Goal: Task Accomplishment & Management: Manage account settings

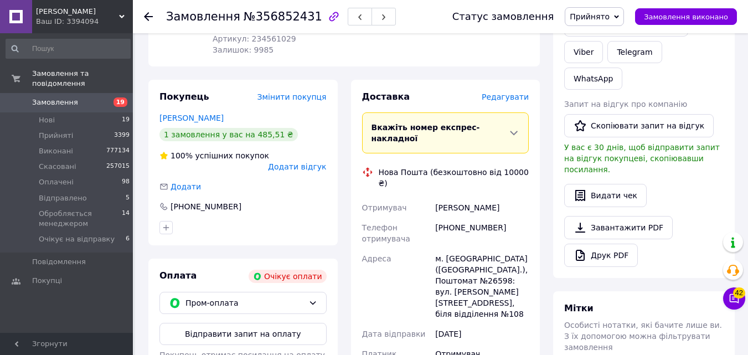
click at [49, 13] on span "[PERSON_NAME]" at bounding box center [77, 12] width 83 height 10
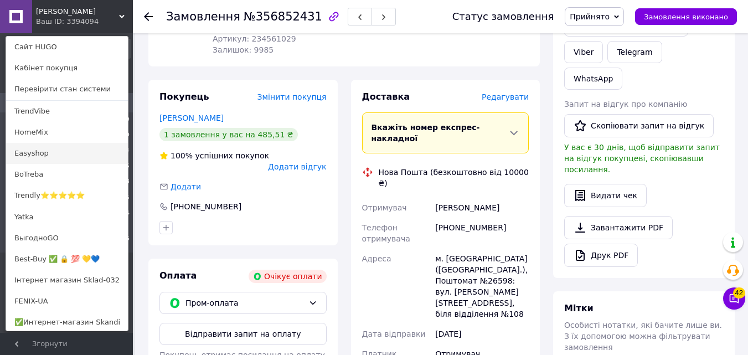
scroll to position [202, 0]
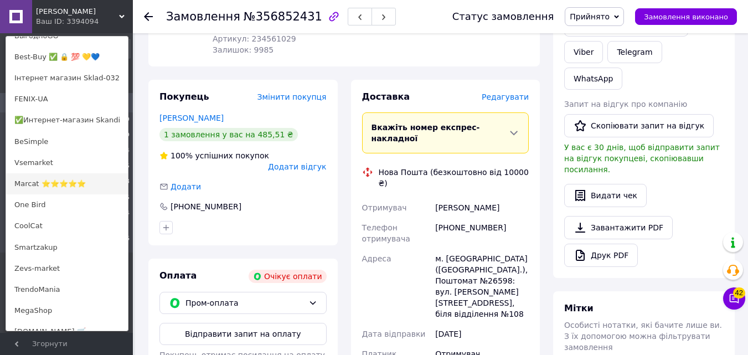
click at [59, 185] on link "Marcat ⭐⭐⭐⭐⭐" at bounding box center [67, 183] width 122 height 21
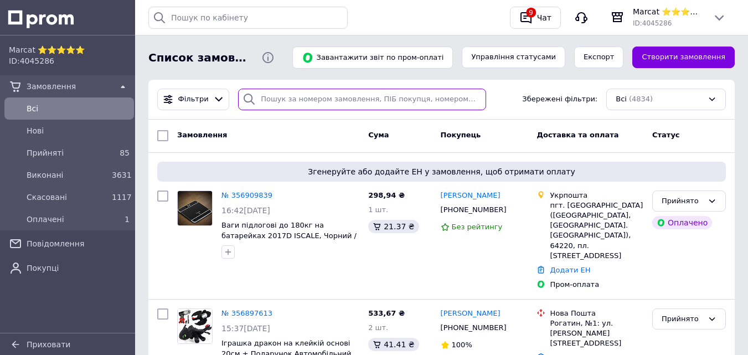
paste input "356909839"
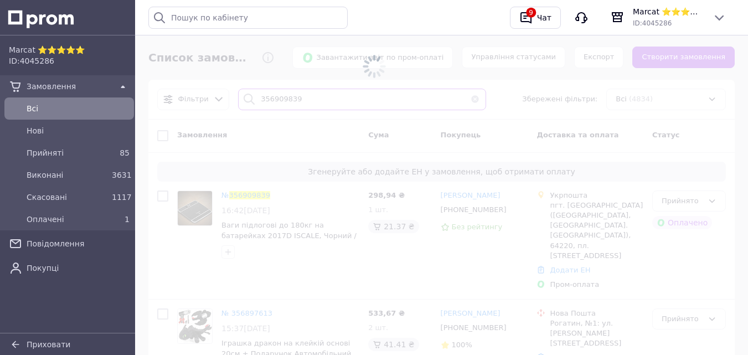
type input "356909839"
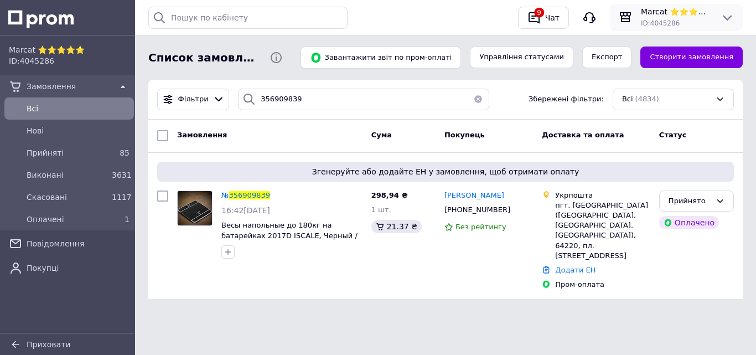
click at [669, 13] on span "Marcat ⭐⭐⭐⭐⭐" at bounding box center [676, 11] width 71 height 11
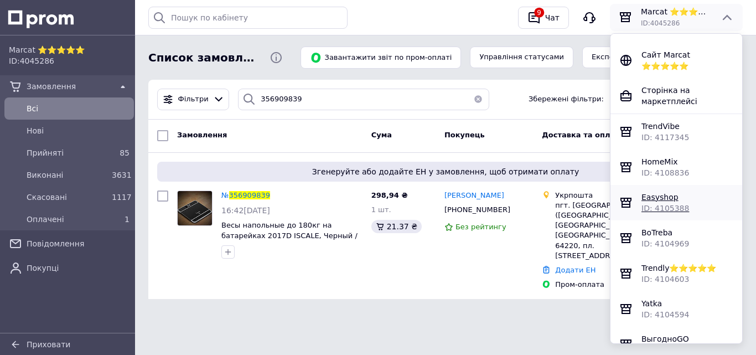
scroll to position [772, 0]
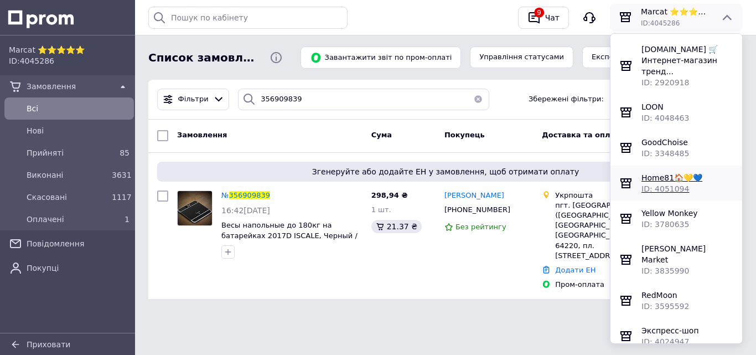
click at [672, 182] on span "Home81🏠💛💙" at bounding box center [672, 177] width 61 height 9
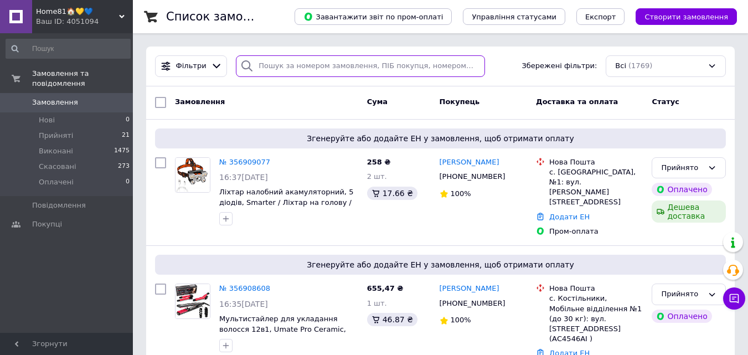
paste input "356909077"
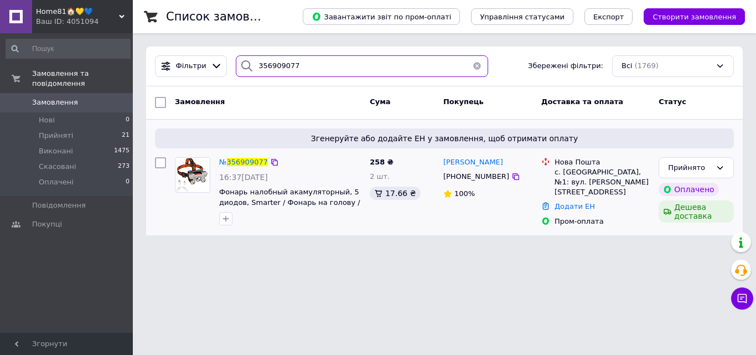
type input "356909077"
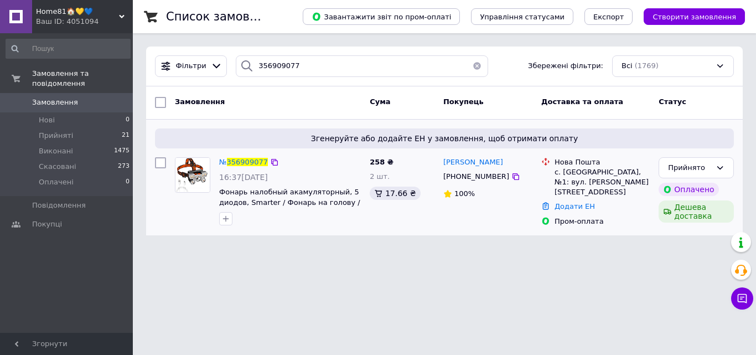
click at [250, 168] on div "№ 356909077" at bounding box center [243, 162] width 51 height 13
click at [245, 161] on span "356909077" at bounding box center [247, 162] width 41 height 8
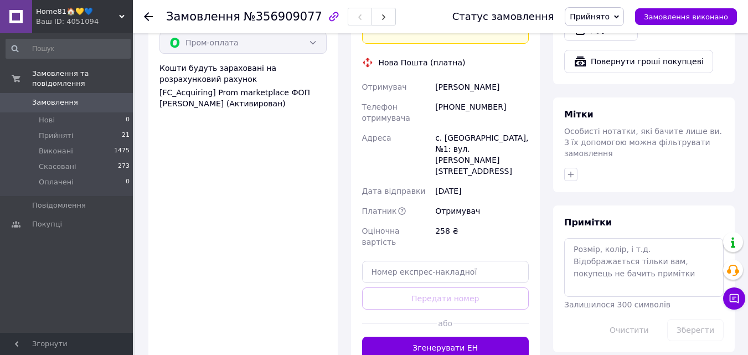
scroll to position [498, 0]
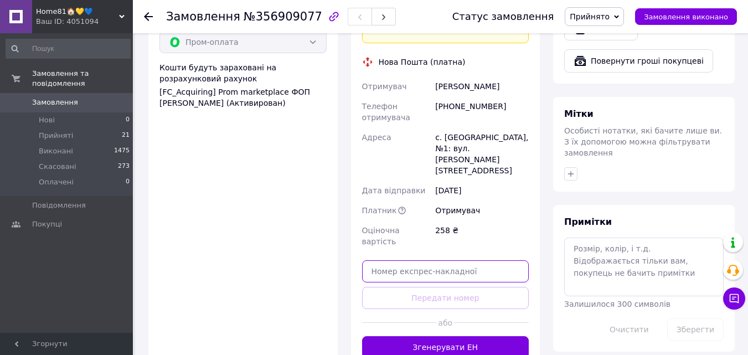
paste input "20451225324849"
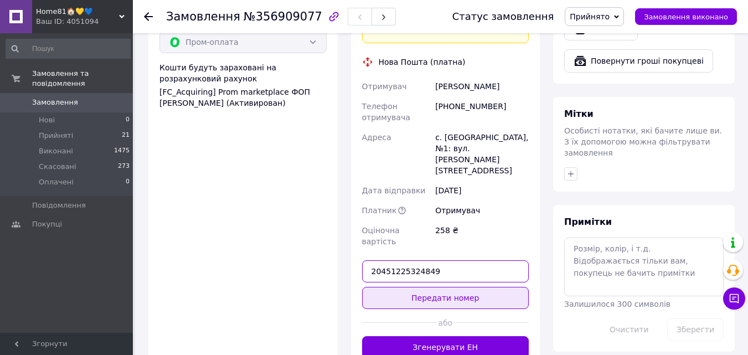
type input "20451225324849"
click at [415, 287] on button "Передати номер" at bounding box center [445, 298] width 167 height 22
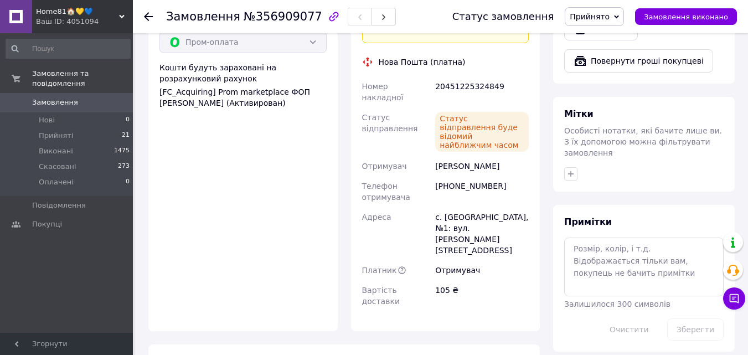
click at [65, 13] on span "Home81🏠💛💙" at bounding box center [77, 12] width 83 height 10
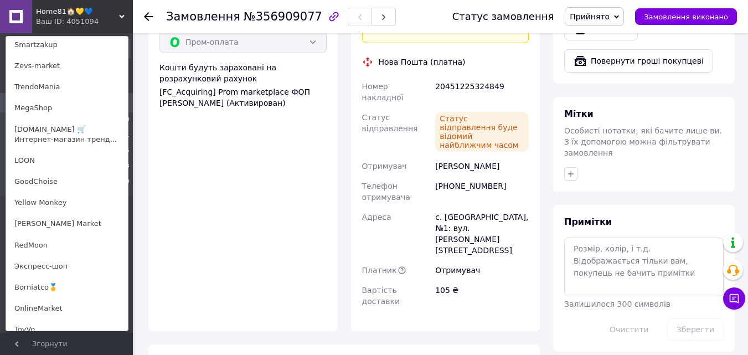
scroll to position [443, 0]
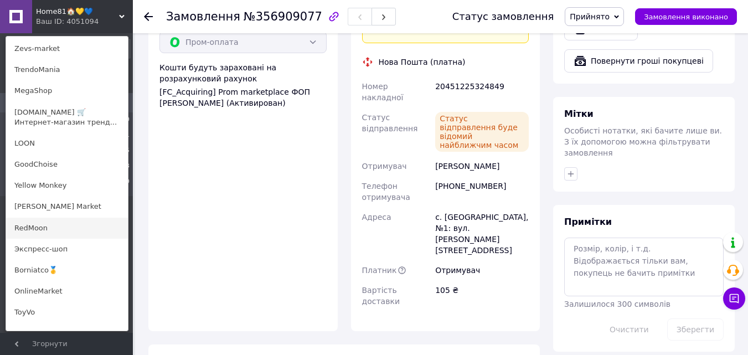
click at [56, 227] on link "RedMoon" at bounding box center [67, 228] width 122 height 21
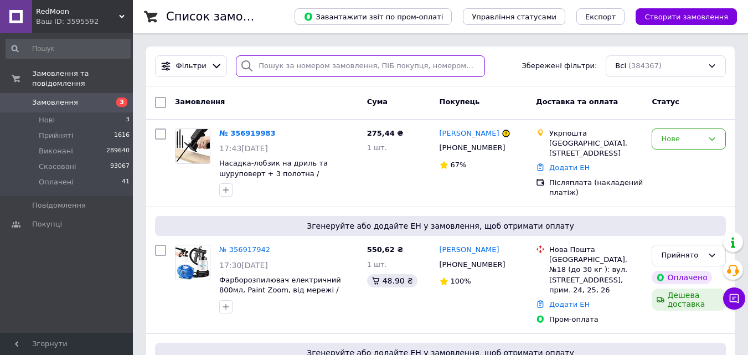
paste input "356860475"
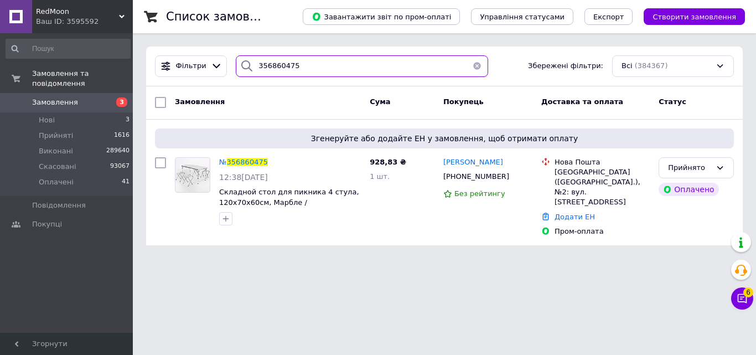
type input "356860475"
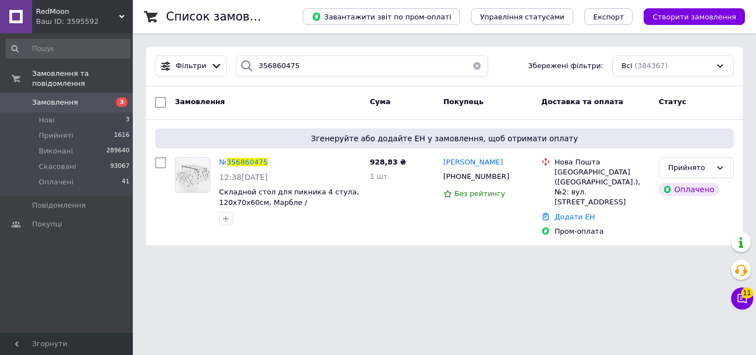
click at [92, 7] on span "RedMoon" at bounding box center [77, 12] width 83 height 10
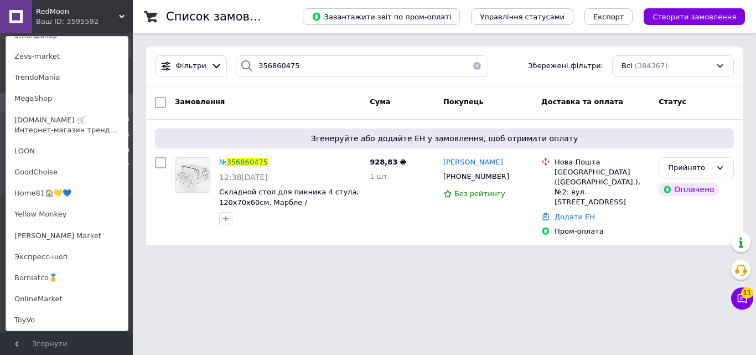
scroll to position [443, 0]
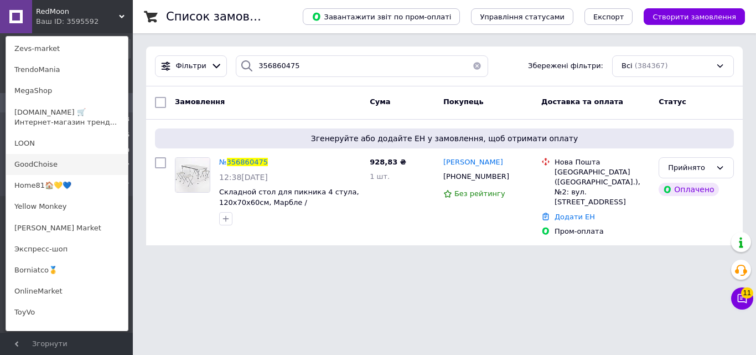
click at [43, 162] on link "GoodChoise" at bounding box center [67, 164] width 122 height 21
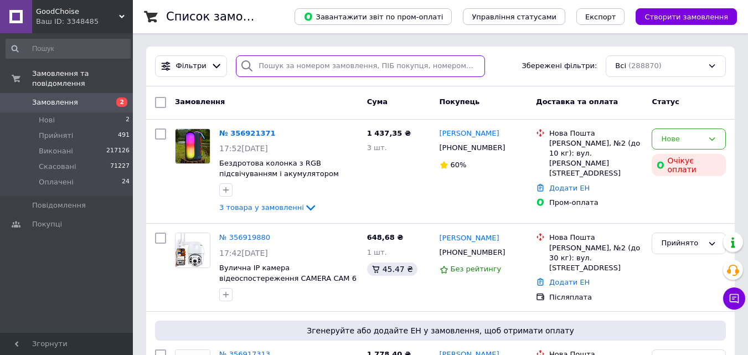
paste input "356907131"
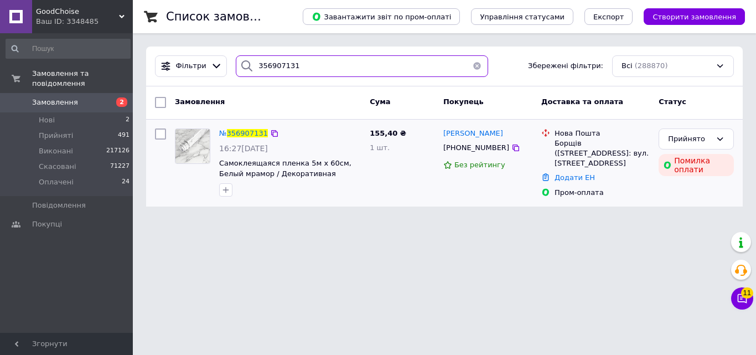
type input "356907131"
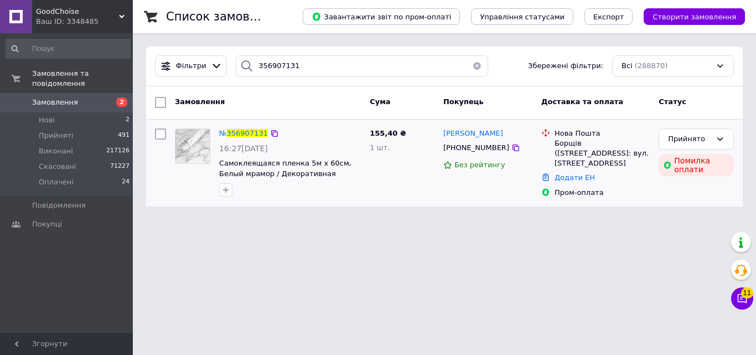
click at [242, 127] on div "№ 356907131" at bounding box center [243, 133] width 51 height 13
click at [240, 135] on span "356907131" at bounding box center [247, 133] width 41 height 8
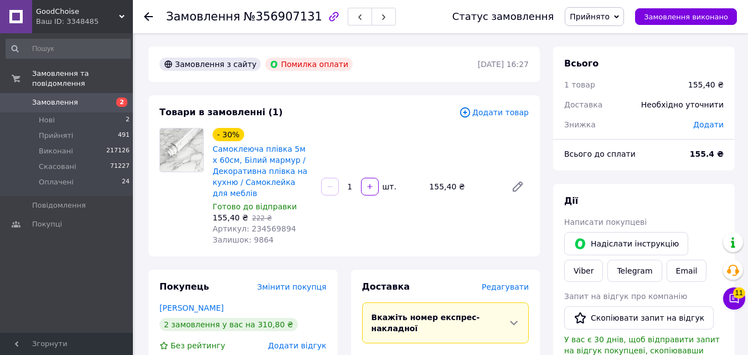
click at [147, 14] on use at bounding box center [148, 16] width 9 height 9
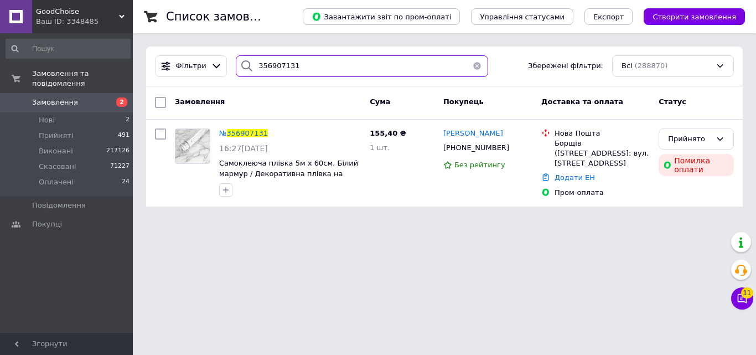
click at [267, 60] on input "356907131" at bounding box center [362, 66] width 252 height 22
paste input "819"
type input "356907819"
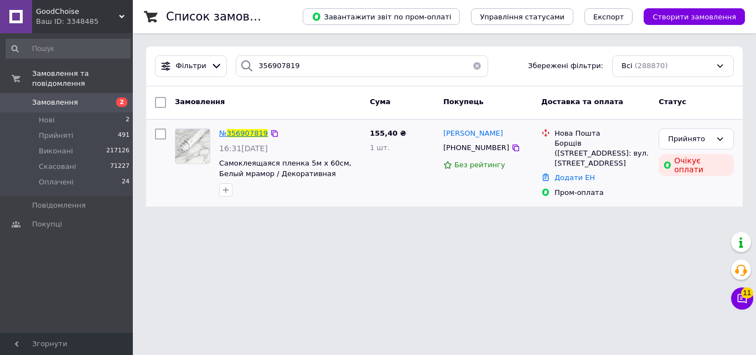
click at [237, 134] on span "356907819" at bounding box center [247, 133] width 41 height 8
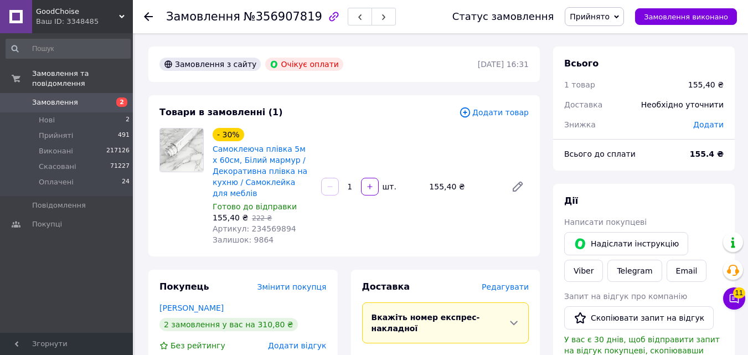
click at [150, 9] on div at bounding box center [155, 16] width 22 height 33
click at [146, 17] on use at bounding box center [148, 16] width 9 height 9
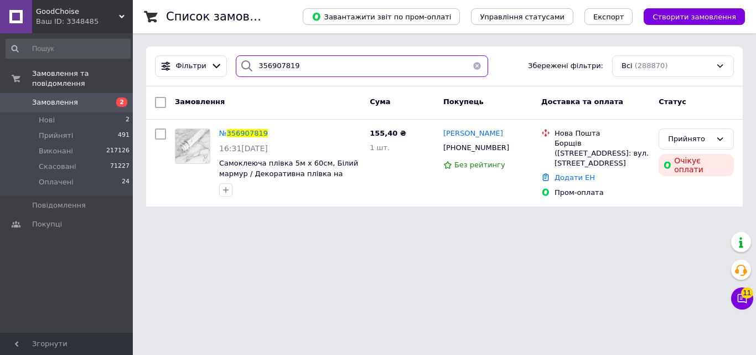
click at [266, 62] on input "356907819" at bounding box center [362, 66] width 252 height 22
paste input "131"
type input "356907131"
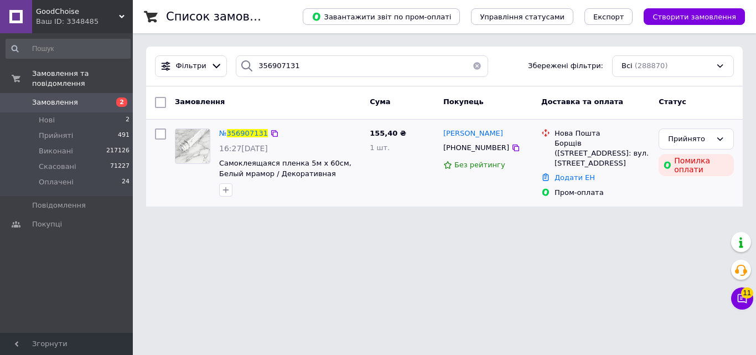
click at [251, 127] on div "№ 356907131" at bounding box center [243, 133] width 51 height 13
click at [247, 133] on span "356907131" at bounding box center [247, 133] width 41 height 8
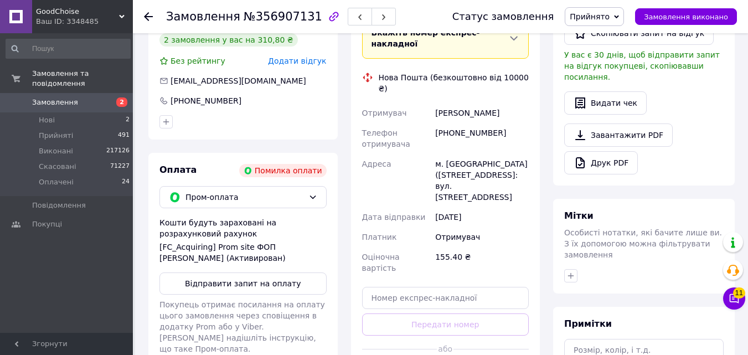
scroll to position [135, 0]
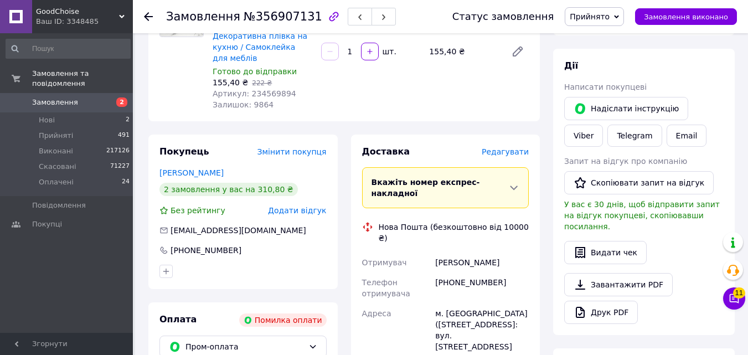
click at [145, 19] on icon at bounding box center [148, 16] width 9 height 9
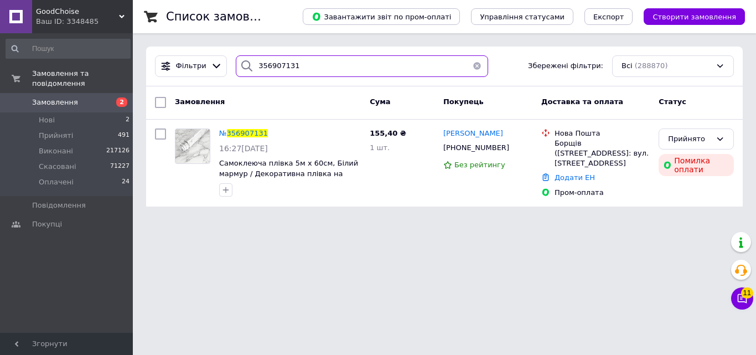
click at [266, 63] on input "356907131" at bounding box center [362, 66] width 252 height 22
paste input "386"
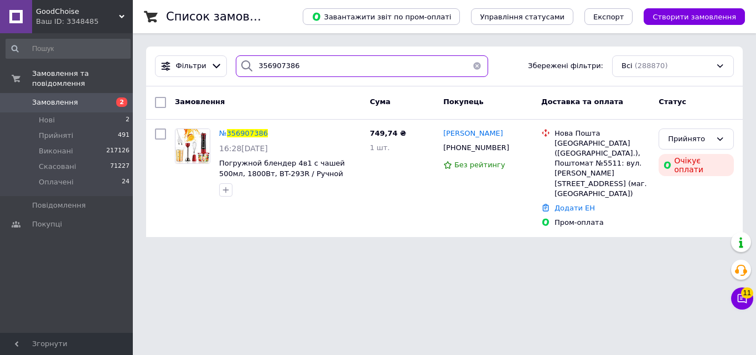
type input "356907386"
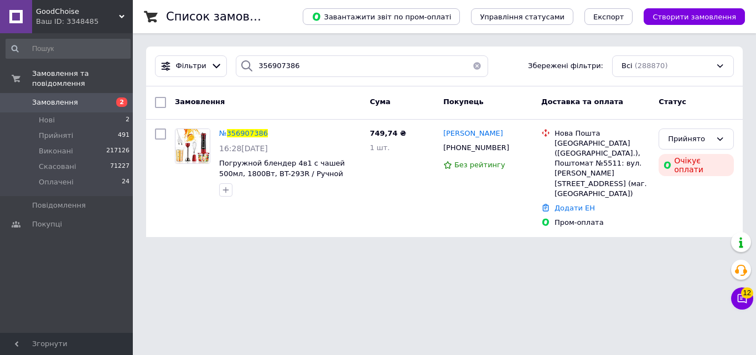
click at [70, 5] on div "GoodChoise Ваш ID: 3348485" at bounding box center [82, 16] width 101 height 33
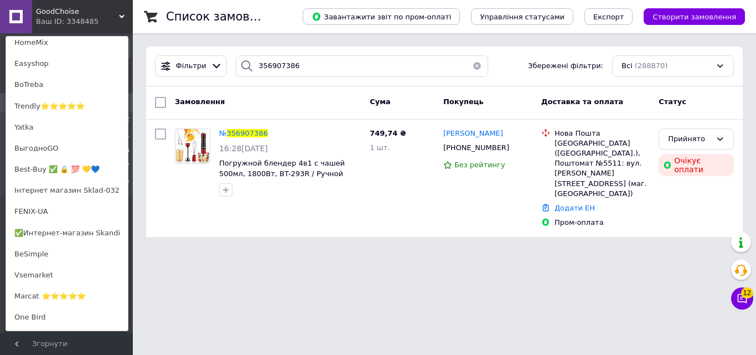
scroll to position [166, 0]
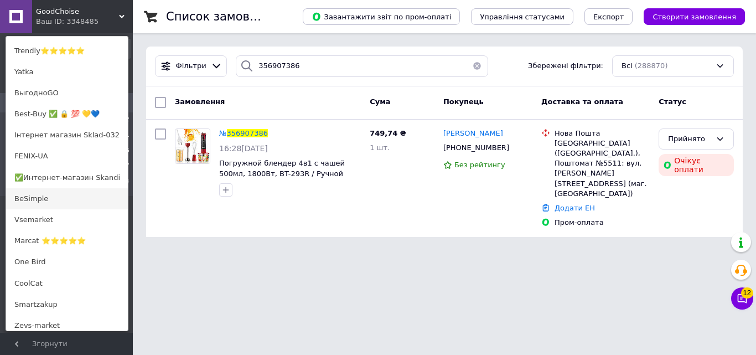
click at [43, 189] on link "BeSimple" at bounding box center [67, 198] width 122 height 21
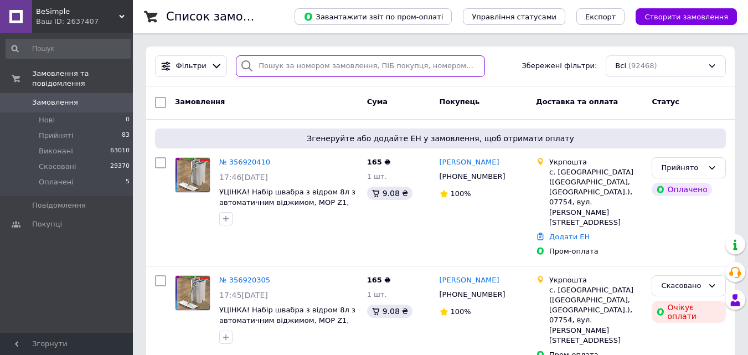
paste input "356822530"
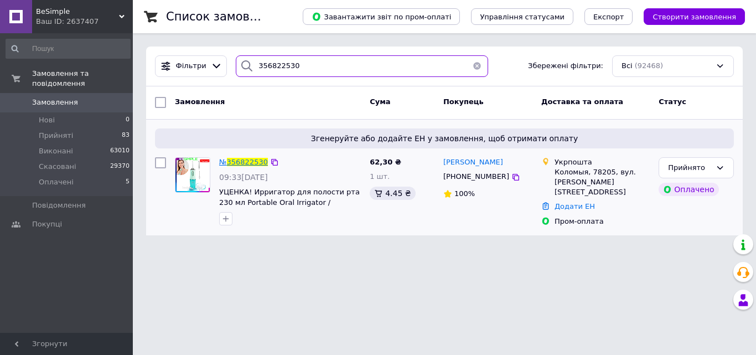
type input "356822530"
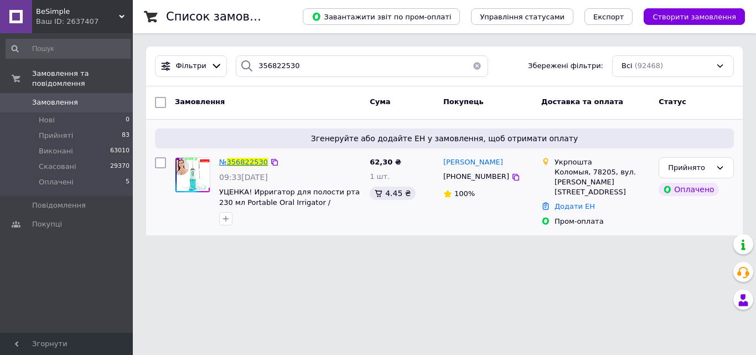
click at [240, 161] on span "356822530" at bounding box center [247, 162] width 41 height 8
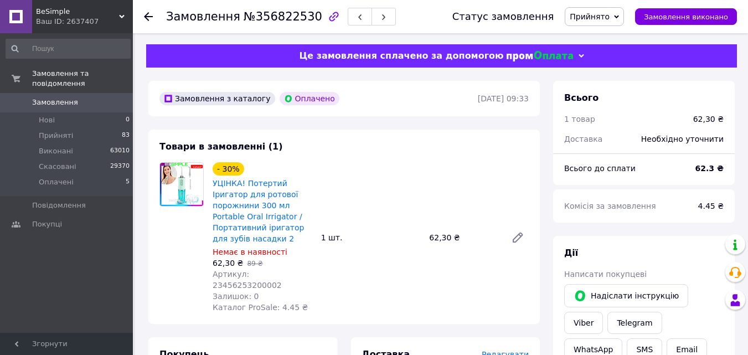
scroll to position [55, 0]
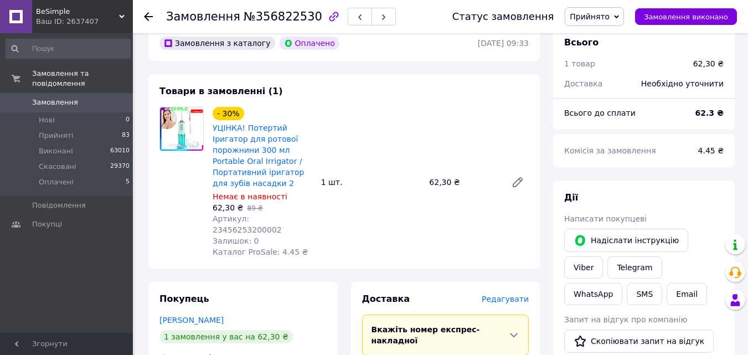
click at [279, 219] on span "Артикул: 23456253200002" at bounding box center [247, 224] width 69 height 20
copy span "23456253200002"
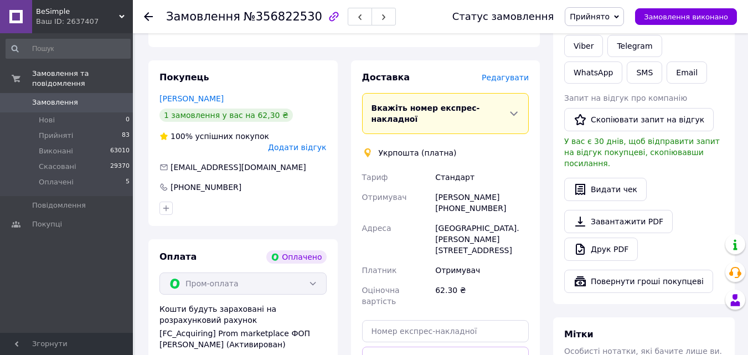
scroll to position [559, 0]
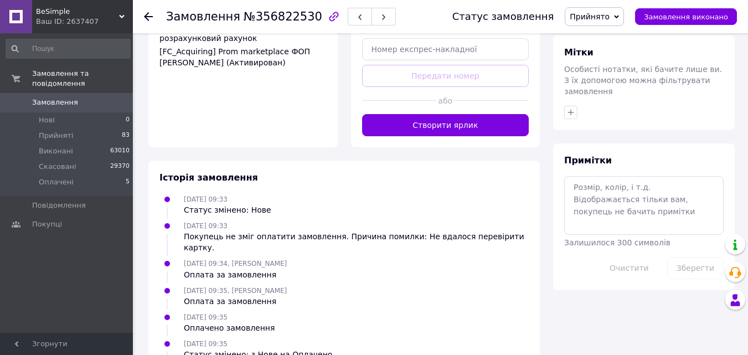
click at [64, 7] on span "BeSimple" at bounding box center [77, 12] width 83 height 10
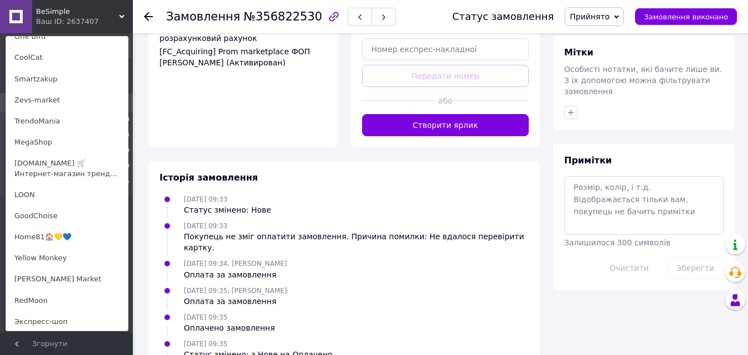
scroll to position [387, 0]
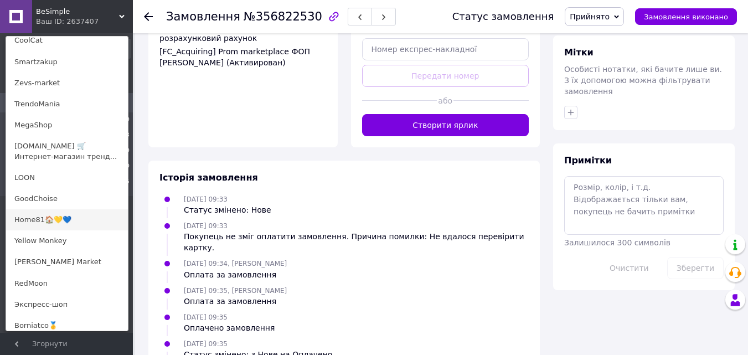
click at [50, 216] on link "Home81🏠💛💙" at bounding box center [67, 219] width 122 height 21
